Goal: Task Accomplishment & Management: Manage account settings

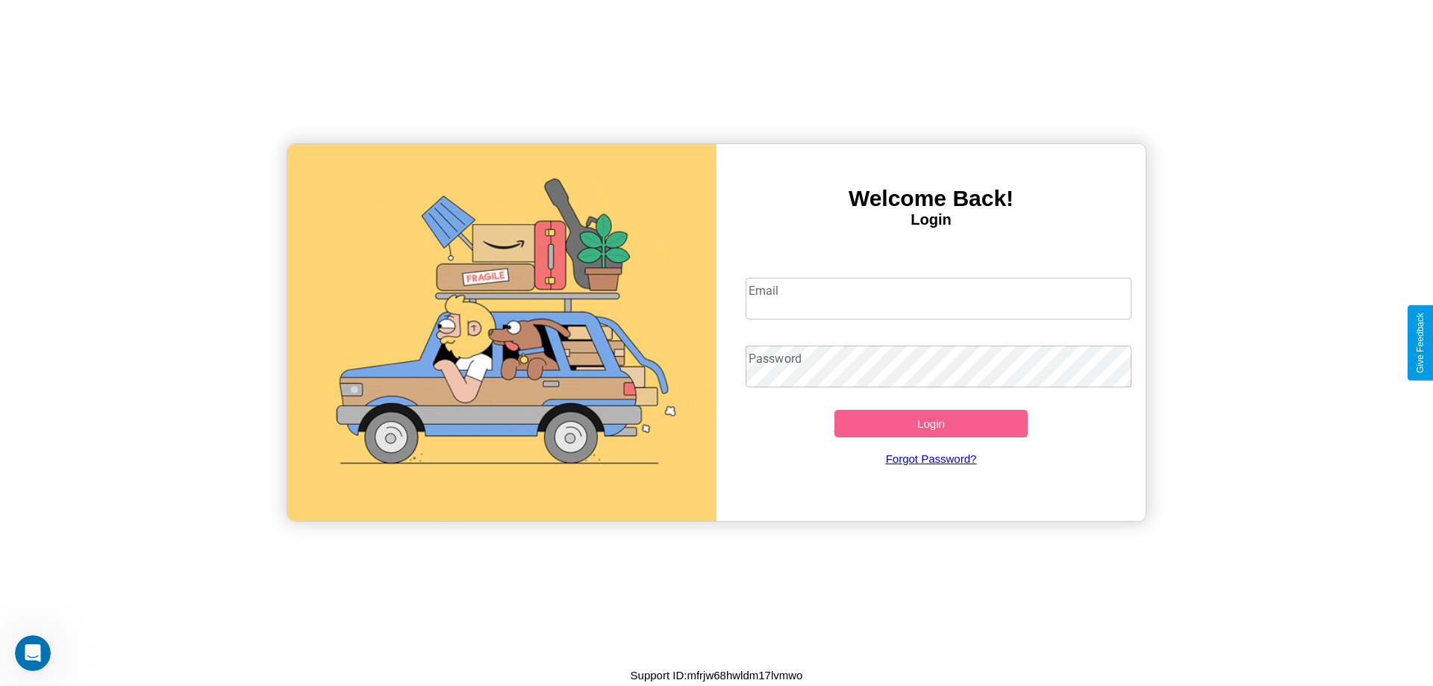
click at [938, 298] on input "Email" at bounding box center [939, 299] width 387 height 42
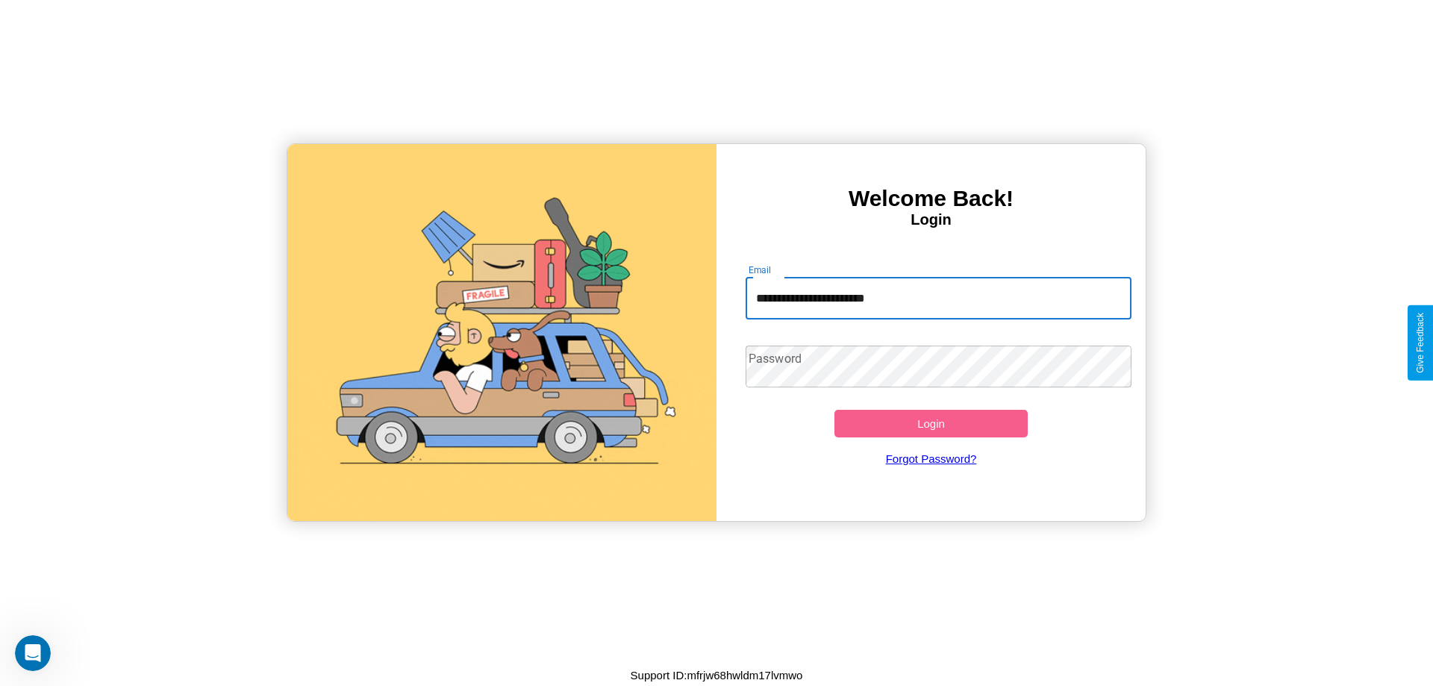
type input "**********"
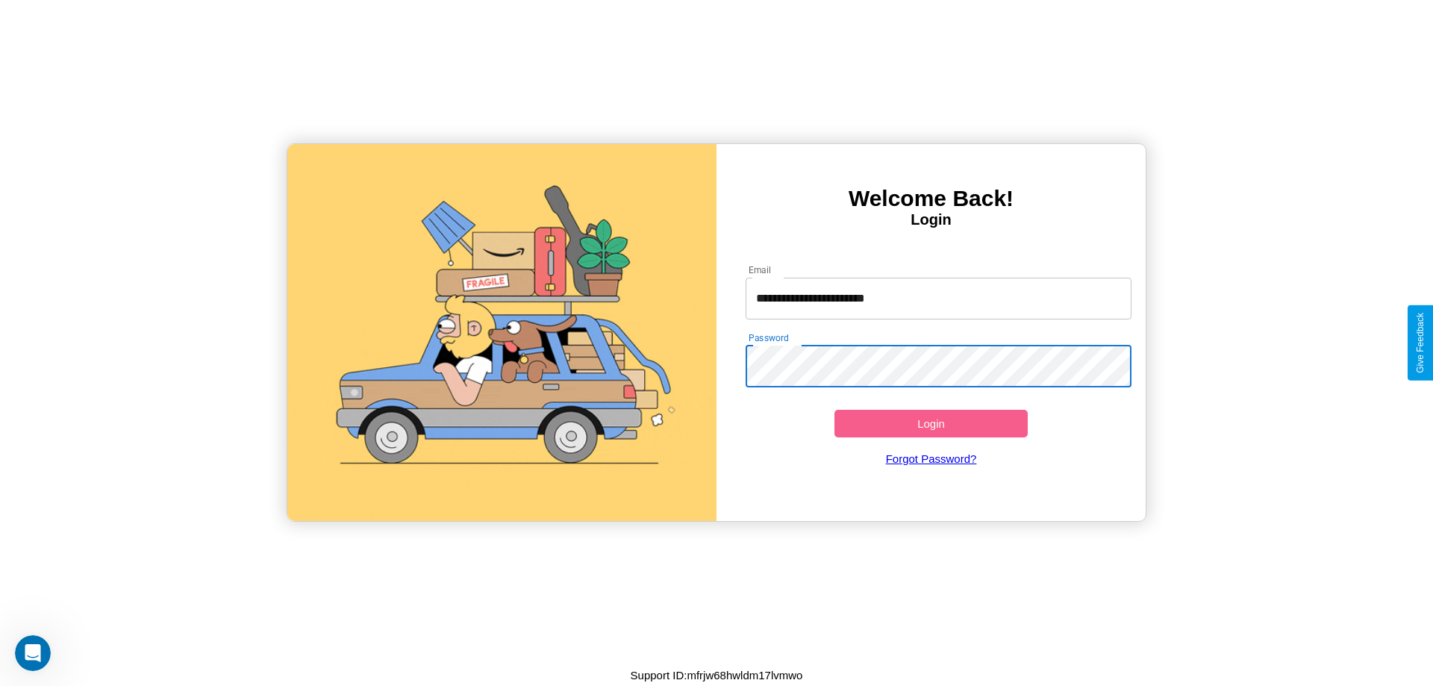
click at [931, 423] on button "Login" at bounding box center [930, 424] width 193 height 28
